Goal: Transaction & Acquisition: Purchase product/service

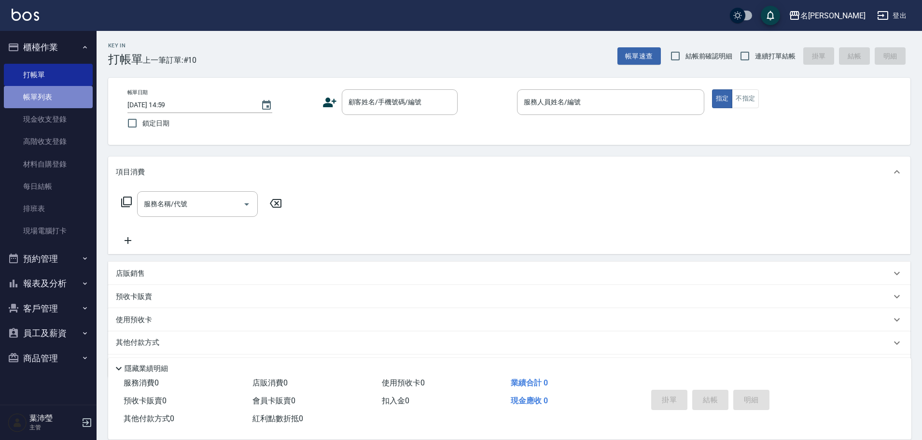
click at [74, 98] on link "帳單列表" at bounding box center [48, 97] width 89 height 22
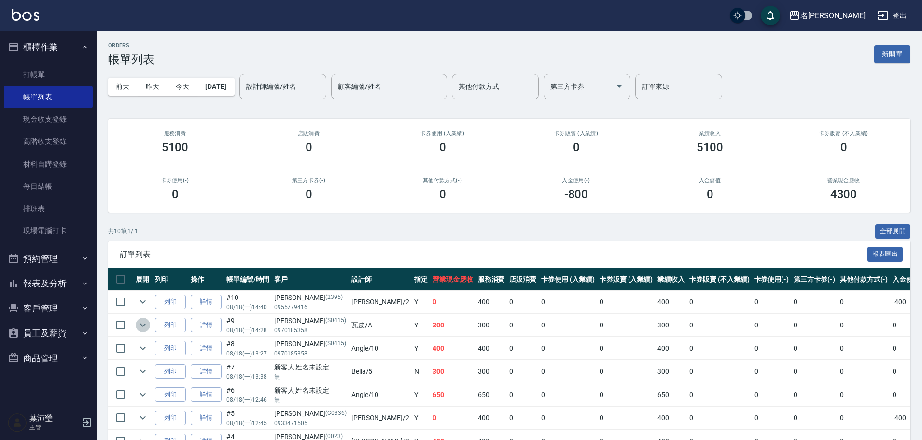
click at [145, 325] on icon "expand row" at bounding box center [143, 324] width 6 height 3
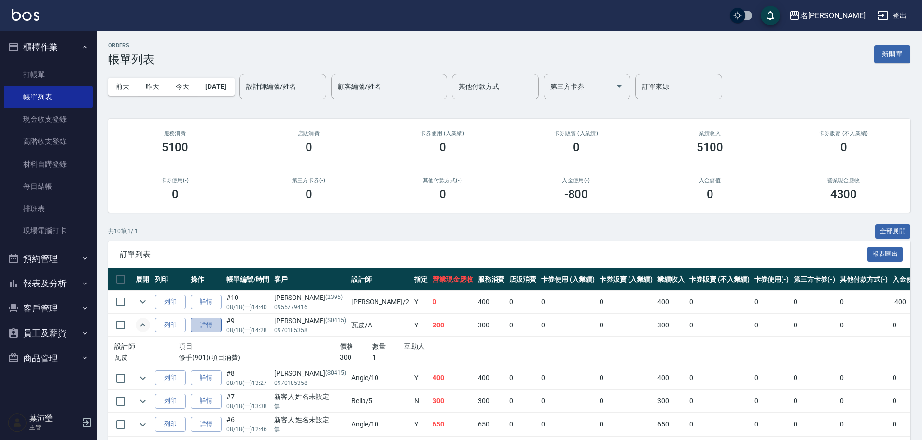
click at [208, 322] on link "詳情" at bounding box center [206, 325] width 31 height 15
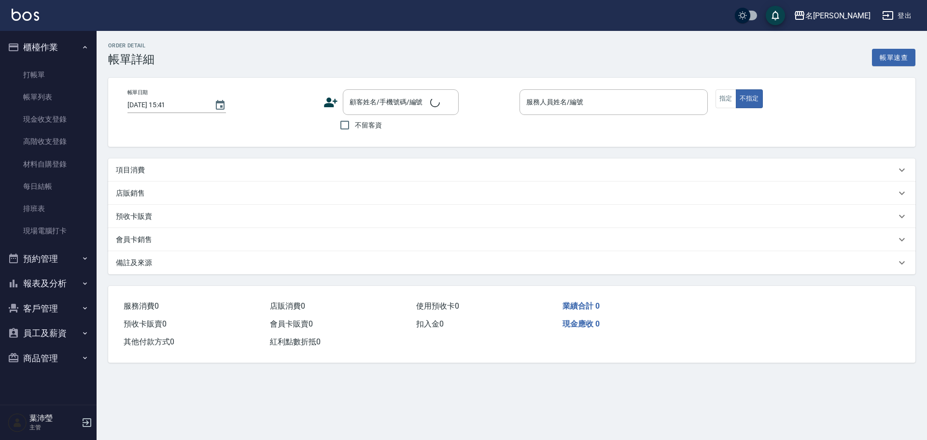
type input "[DATE] 14:28"
type input "瓦皮-A"
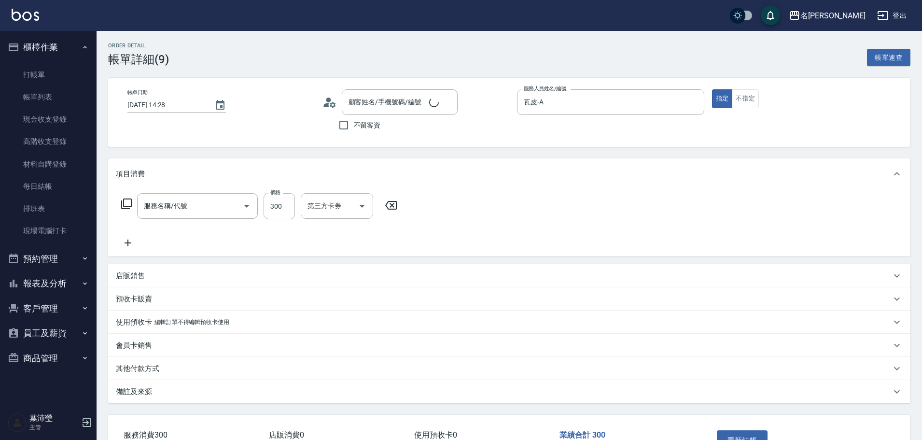
type input "修手(901)"
type input "[PERSON_NAME]/0970185358/S0415"
click at [281, 210] on input "300" at bounding box center [279, 206] width 31 height 26
type input "400"
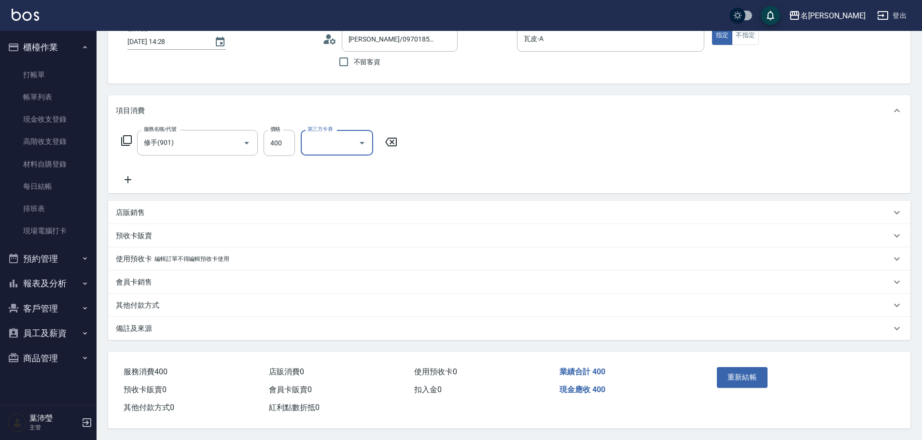
scroll to position [68, 0]
click at [747, 369] on button "重新結帳" at bounding box center [742, 377] width 51 height 20
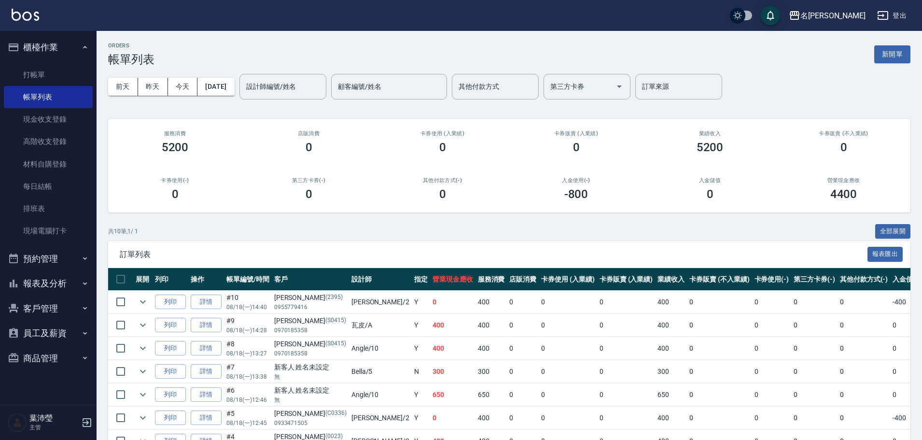
click at [791, 366] on td "0" at bounding box center [814, 371] width 46 height 23
click at [122, 299] on input "checkbox" at bounding box center [121, 302] width 20 height 20
checkbox input "true"
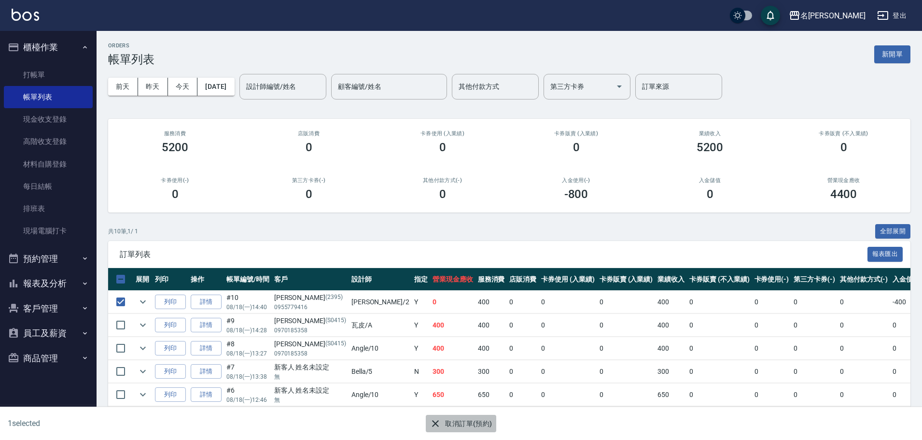
click at [437, 423] on icon "button" at bounding box center [436, 424] width 12 height 12
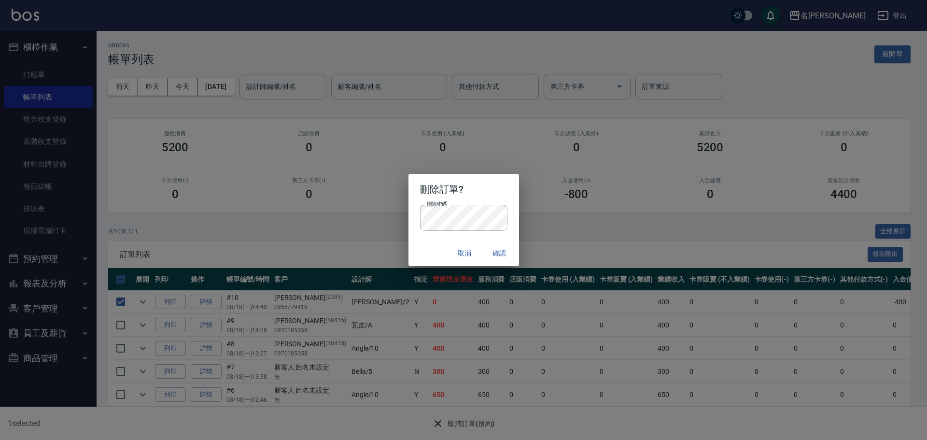
click at [500, 253] on button "確認" at bounding box center [499, 253] width 31 height 18
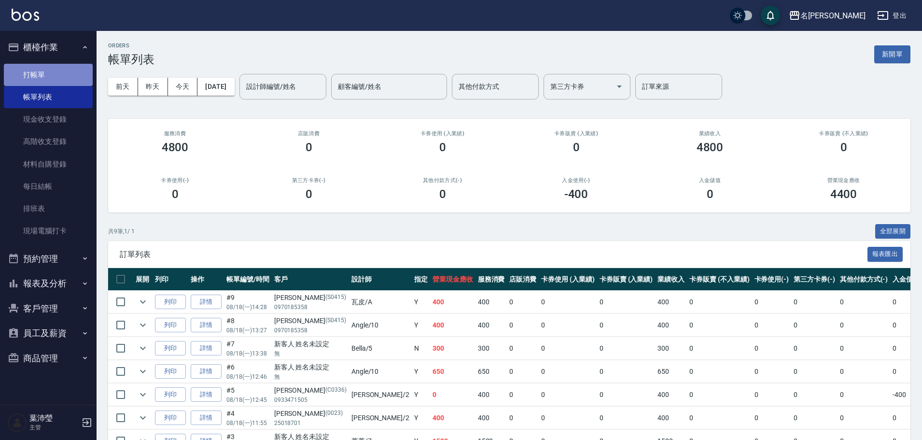
click at [69, 76] on link "打帳單" at bounding box center [48, 75] width 89 height 22
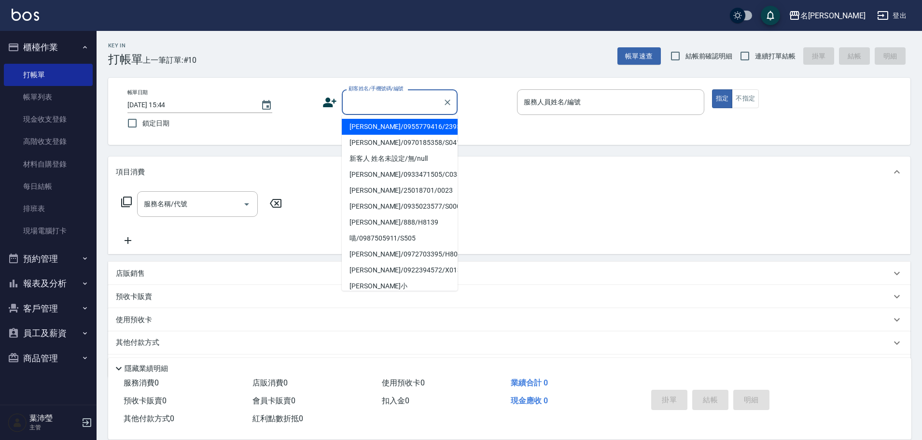
click at [376, 109] on input "顧客姓名/手機號碼/編號" at bounding box center [392, 102] width 93 height 17
click at [381, 126] on li "[PERSON_NAME]/0955779416/2395" at bounding box center [400, 127] width 116 height 16
type input "[PERSON_NAME]/0955779416/2395"
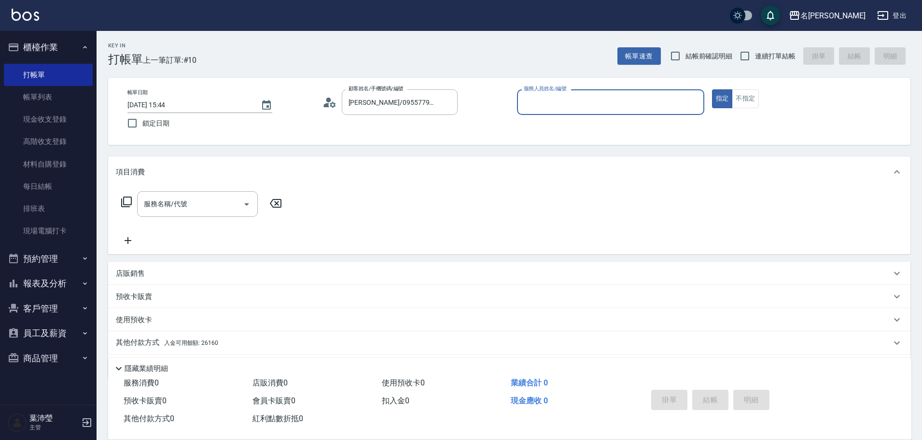
type input "敏卉-2"
click at [134, 198] on div "服務名稱/代號 服務名稱/代號" at bounding box center [202, 204] width 172 height 26
click at [129, 198] on icon at bounding box center [127, 202] width 12 height 12
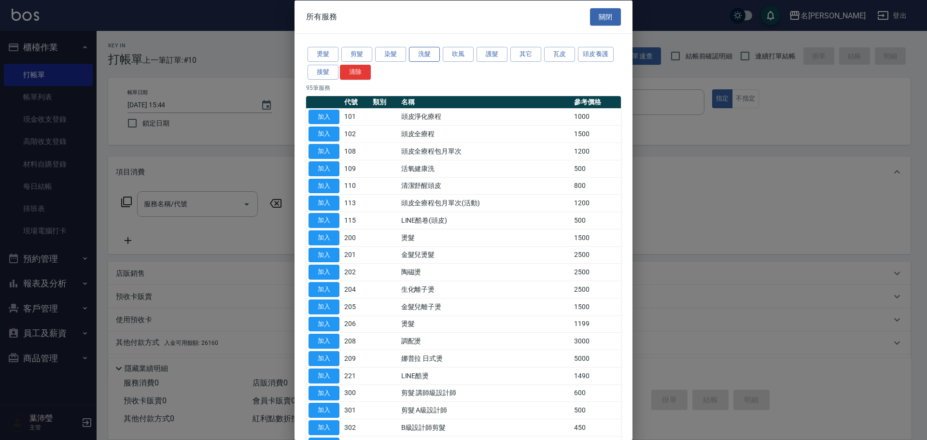
click at [422, 58] on button "洗髮" at bounding box center [424, 54] width 31 height 15
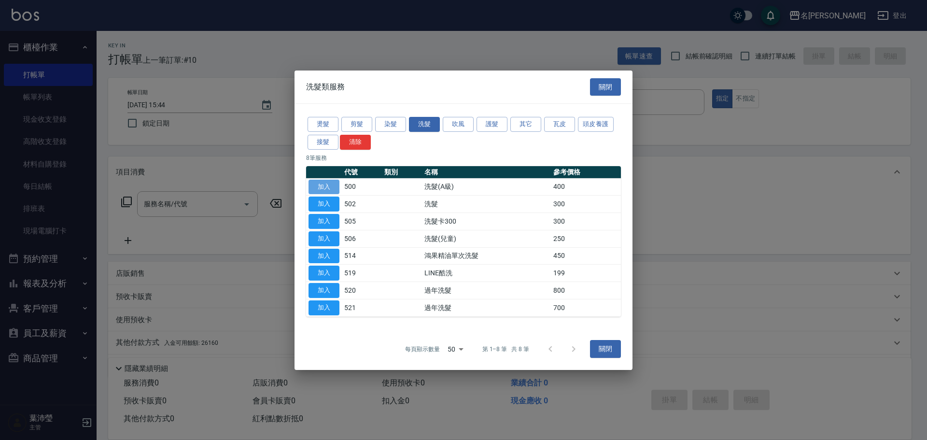
click at [326, 183] on button "加入" at bounding box center [323, 186] width 31 height 15
type input "洗髮(A級)(500)"
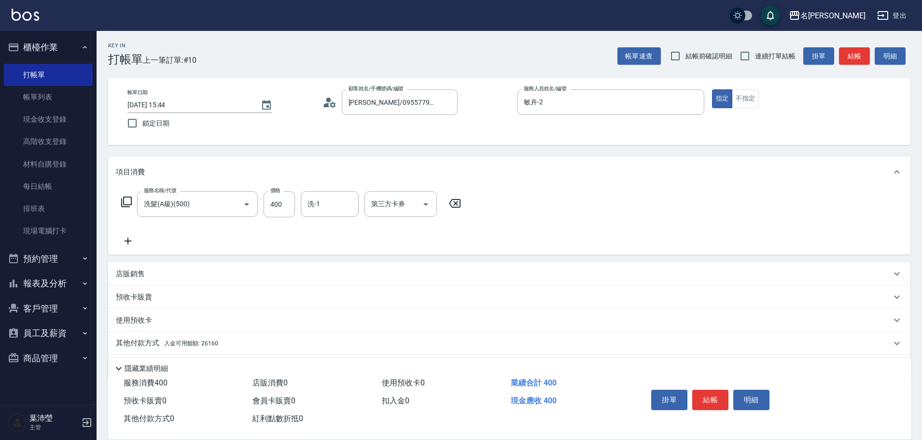
click at [129, 274] on p "店販銷售" at bounding box center [130, 274] width 29 height 10
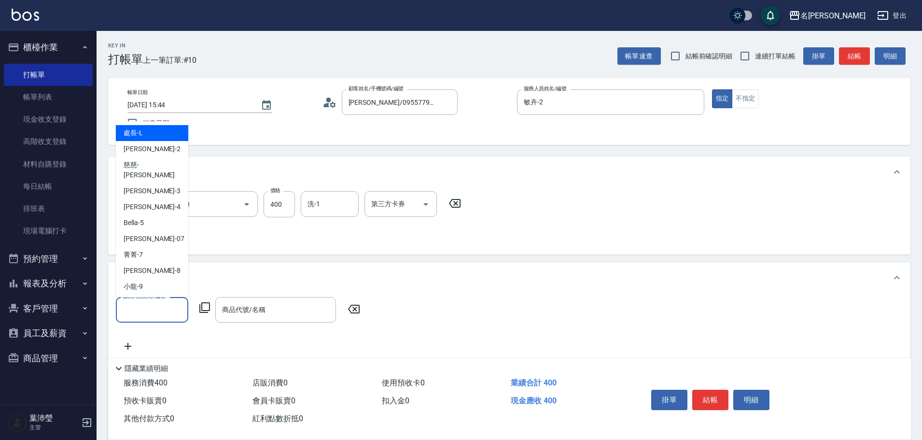
click at [139, 310] on input "服務人員姓名/編號" at bounding box center [152, 309] width 64 height 17
click at [167, 150] on div "敏卉 -2" at bounding box center [152, 149] width 72 height 16
type input "敏卉-2"
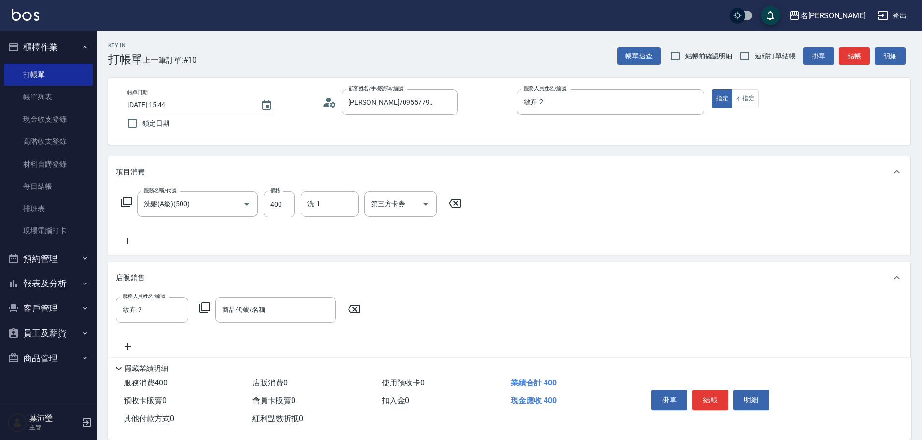
click at [205, 308] on icon at bounding box center [205, 308] width 12 height 12
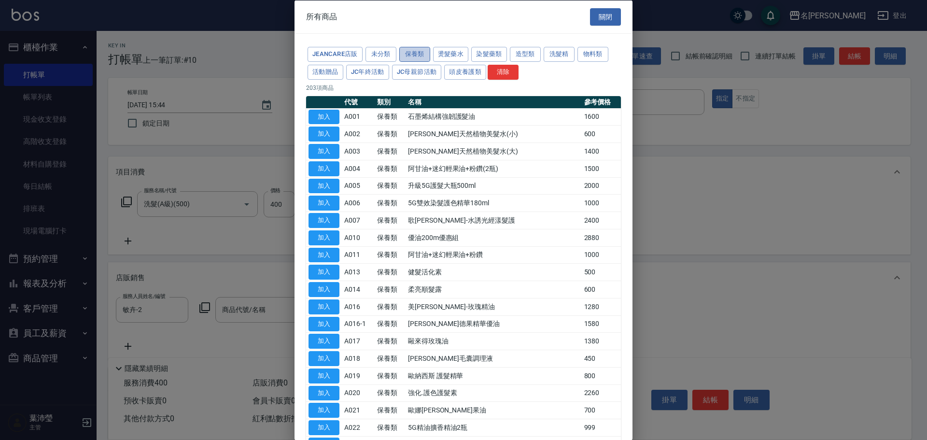
click at [415, 58] on button "保養類" at bounding box center [414, 54] width 31 height 15
click at [322, 375] on button "加入" at bounding box center [323, 375] width 31 height 15
type input "歐納西斯 護髮精華"
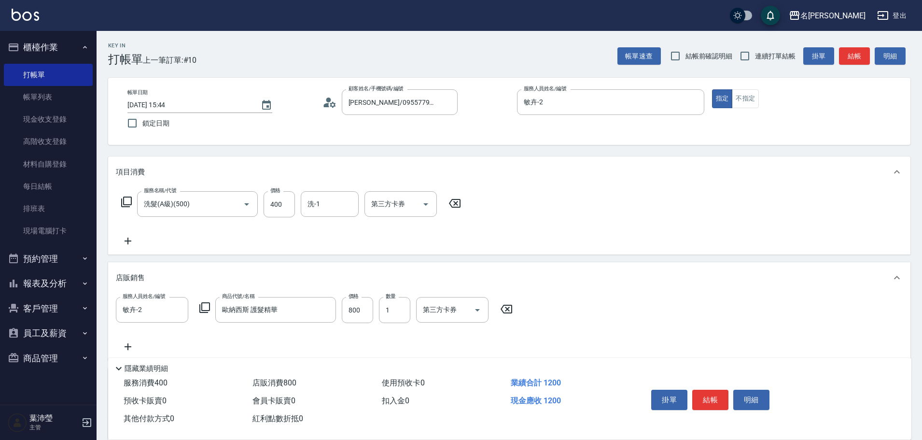
scroll to position [113, 0]
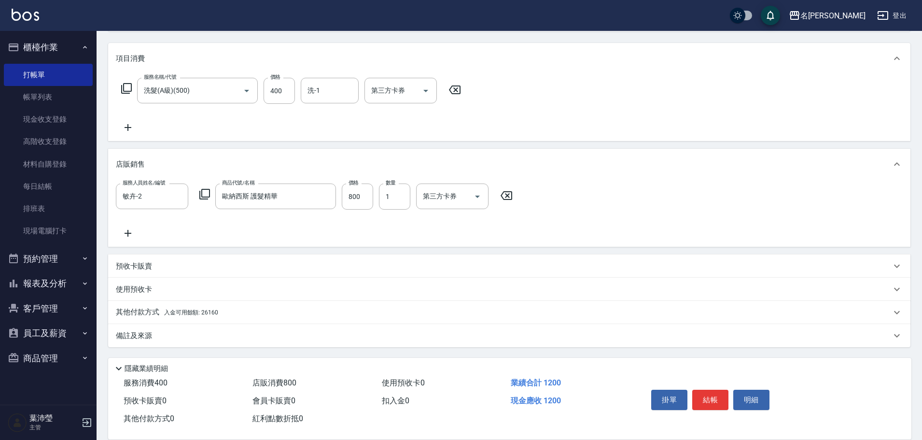
click at [144, 312] on p "其他付款方式 入金可用餘額: 26160" at bounding box center [167, 312] width 102 height 11
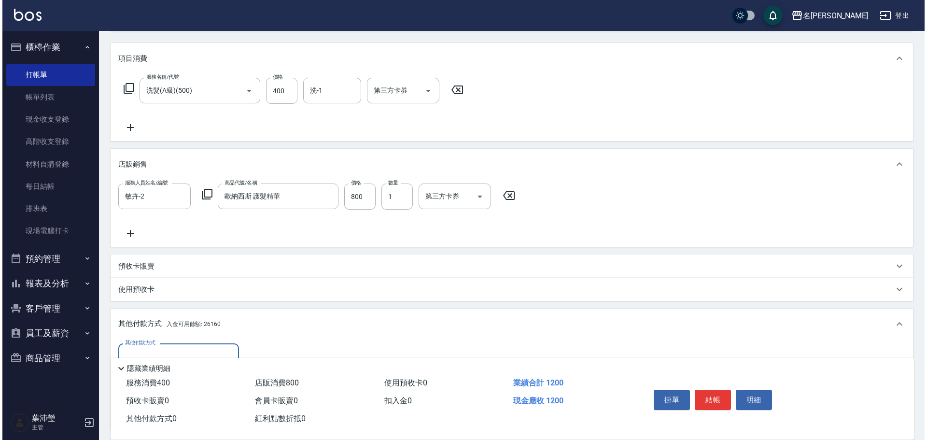
scroll to position [227, 0]
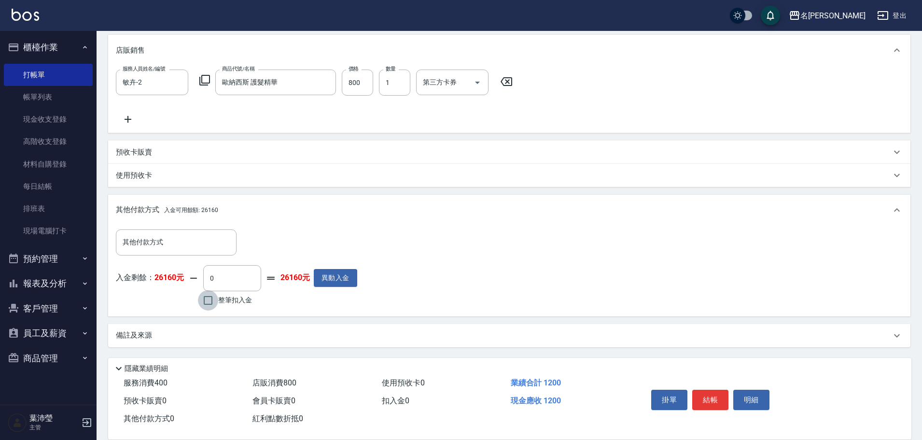
click at [207, 300] on input "整筆扣入金" at bounding box center [208, 300] width 20 height 20
checkbox input "true"
type input "1200"
click at [750, 394] on button "明細" at bounding box center [751, 400] width 36 height 20
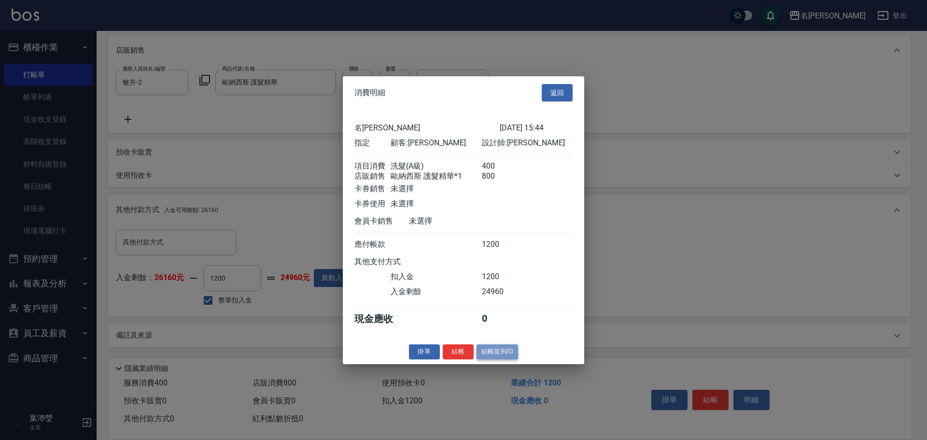
click at [501, 359] on button "結帳並列印" at bounding box center [497, 351] width 42 height 15
